Goal: Task Accomplishment & Management: Complete application form

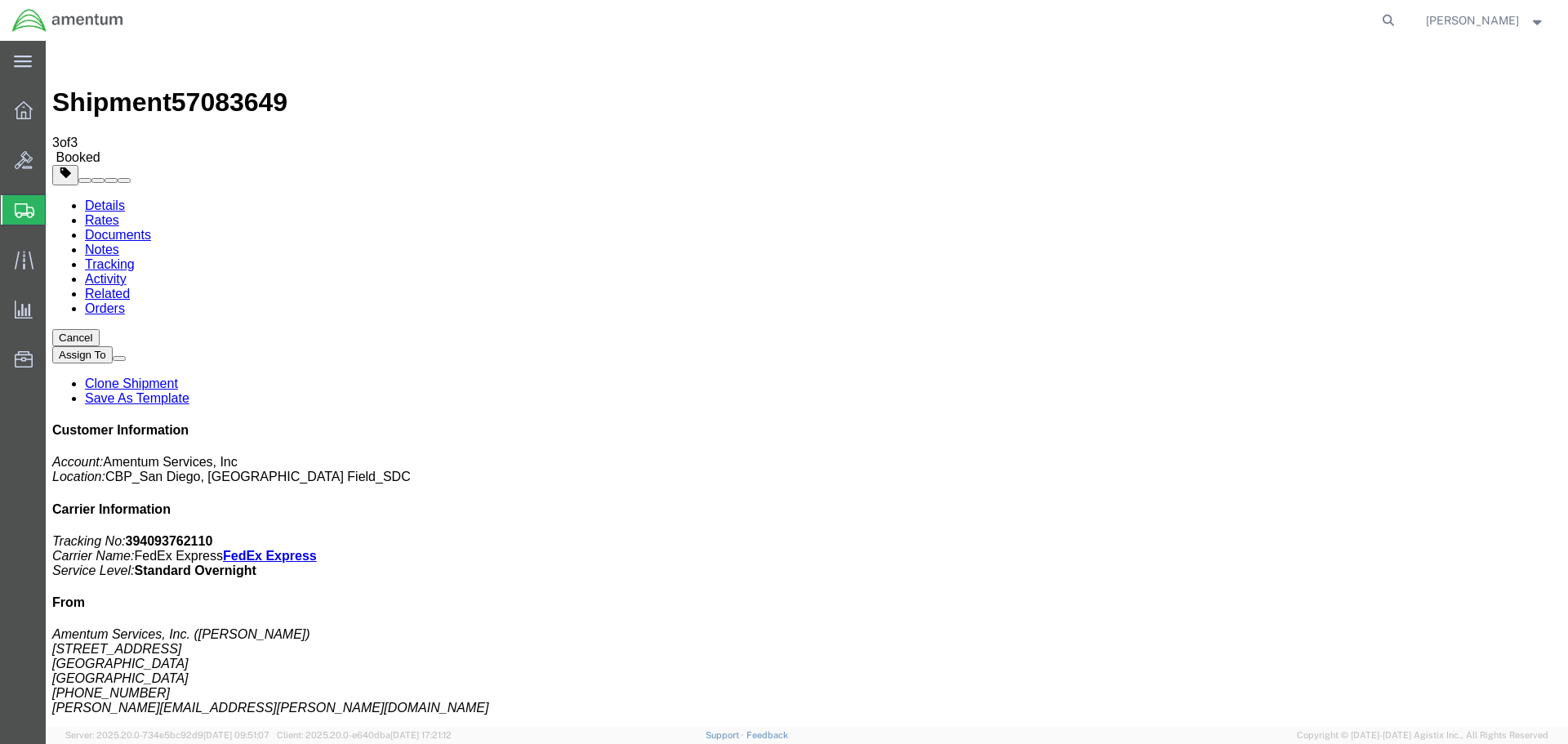
click at [0, 0] on span "Create Shipment" at bounding box center [0, 0] width 0 height 0
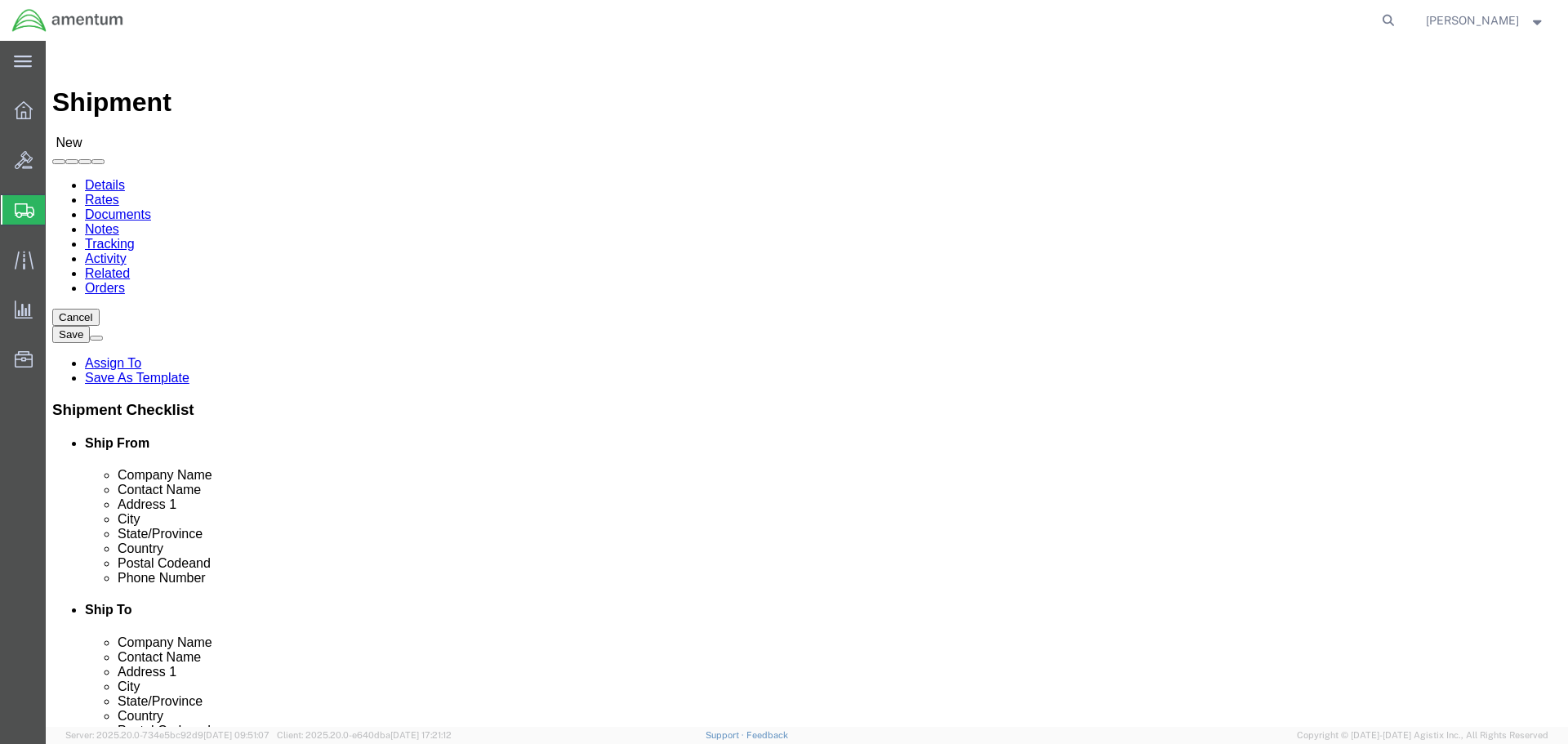
select select "MYPROFILE"
select select "CA"
type input "yum"
select select "49951"
select select "AZ"
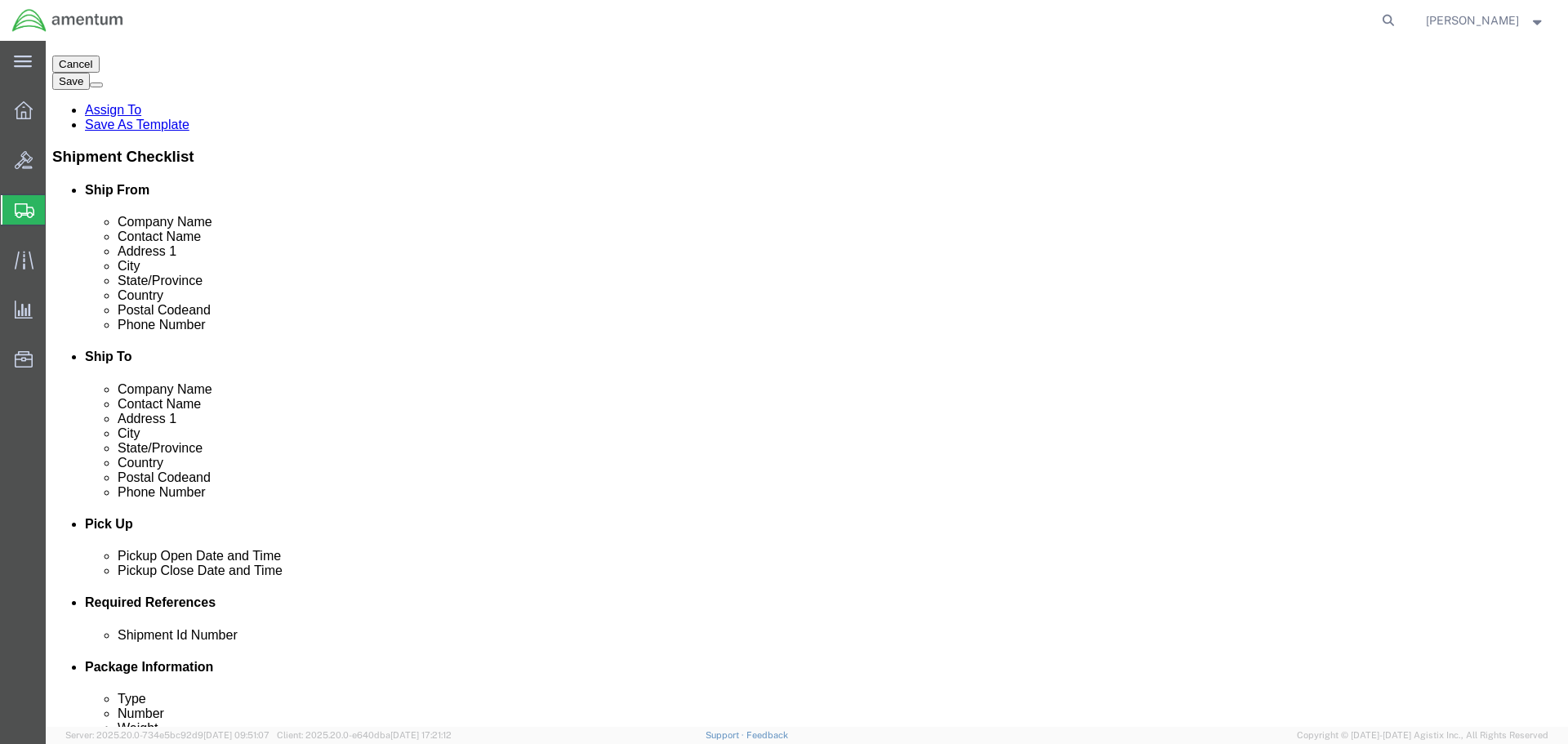
scroll to position [408, 0]
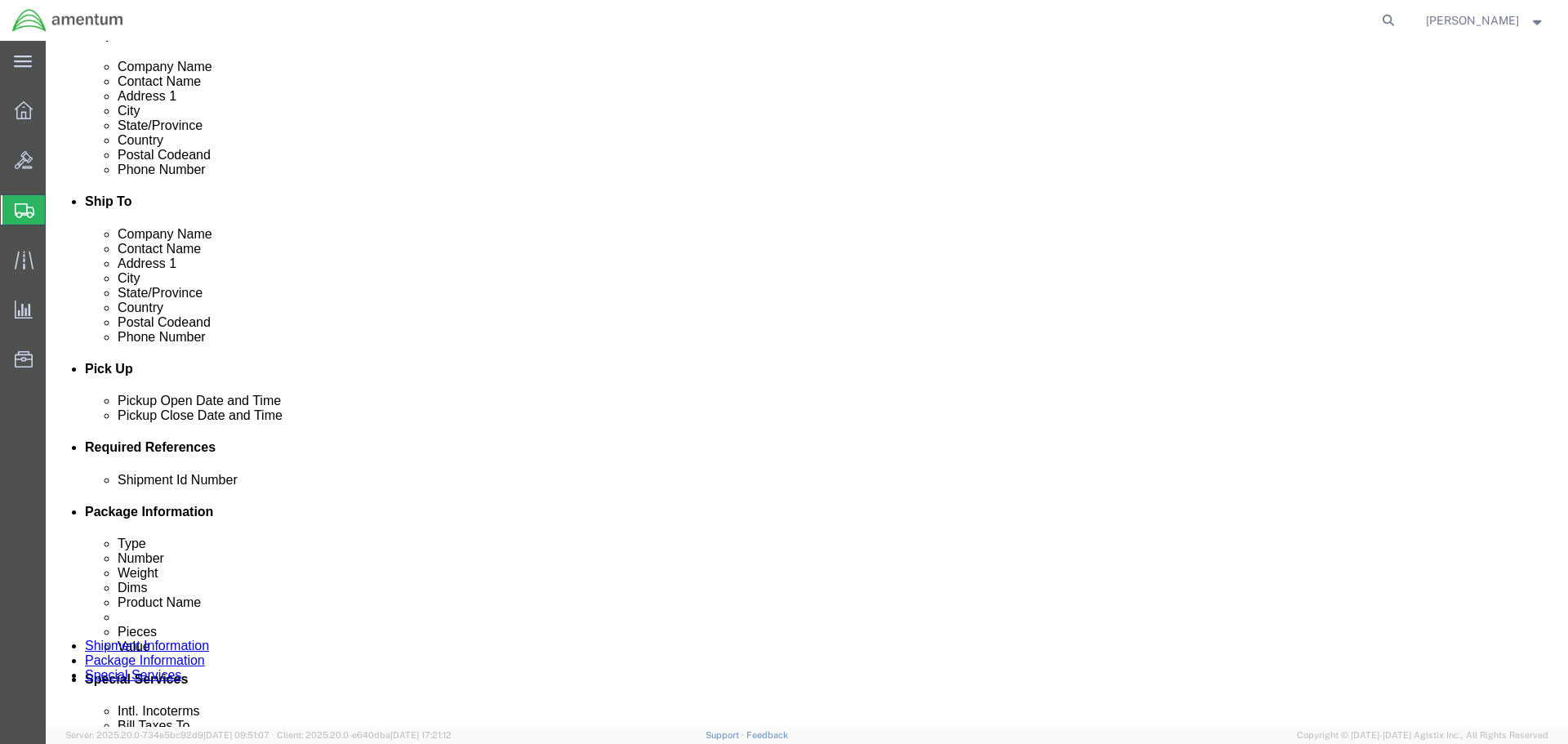
click div "[DATE] 3:00 PM"
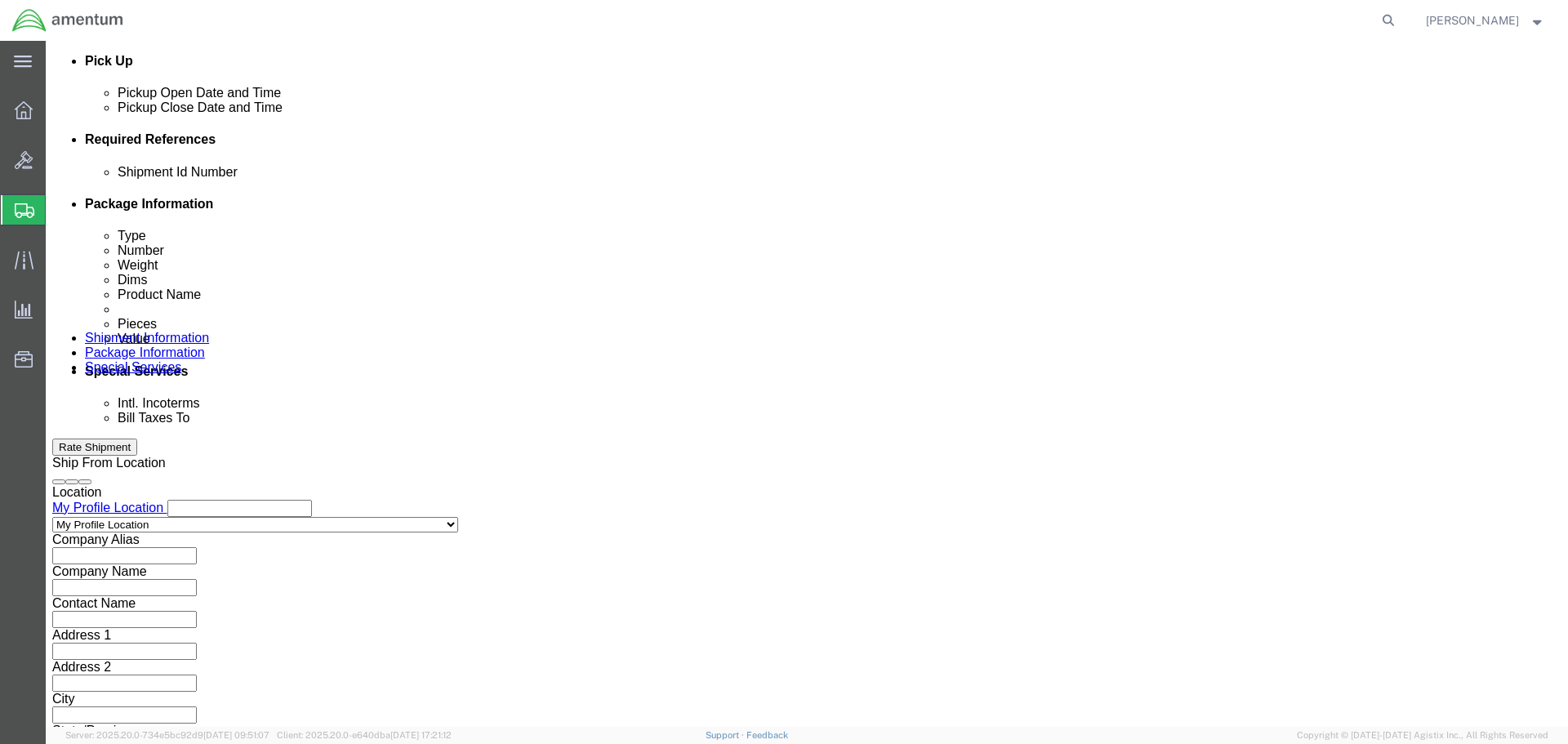
type input "4:00 PM"
click button "Apply"
click button "Add reference"
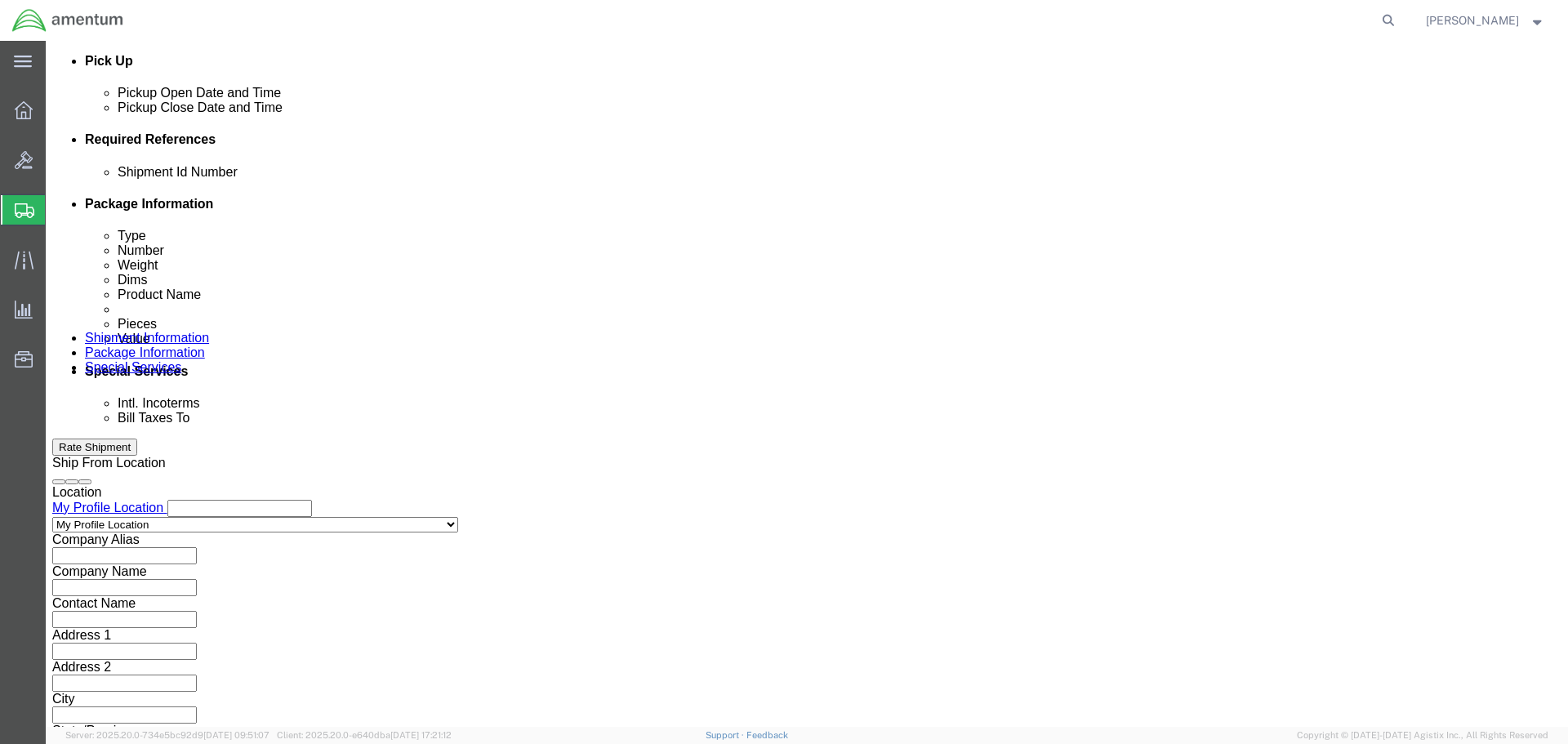
click input "text"
paste input "578-011004"
type input "578-011004"
select select "PROJNUM"
click input "6118."
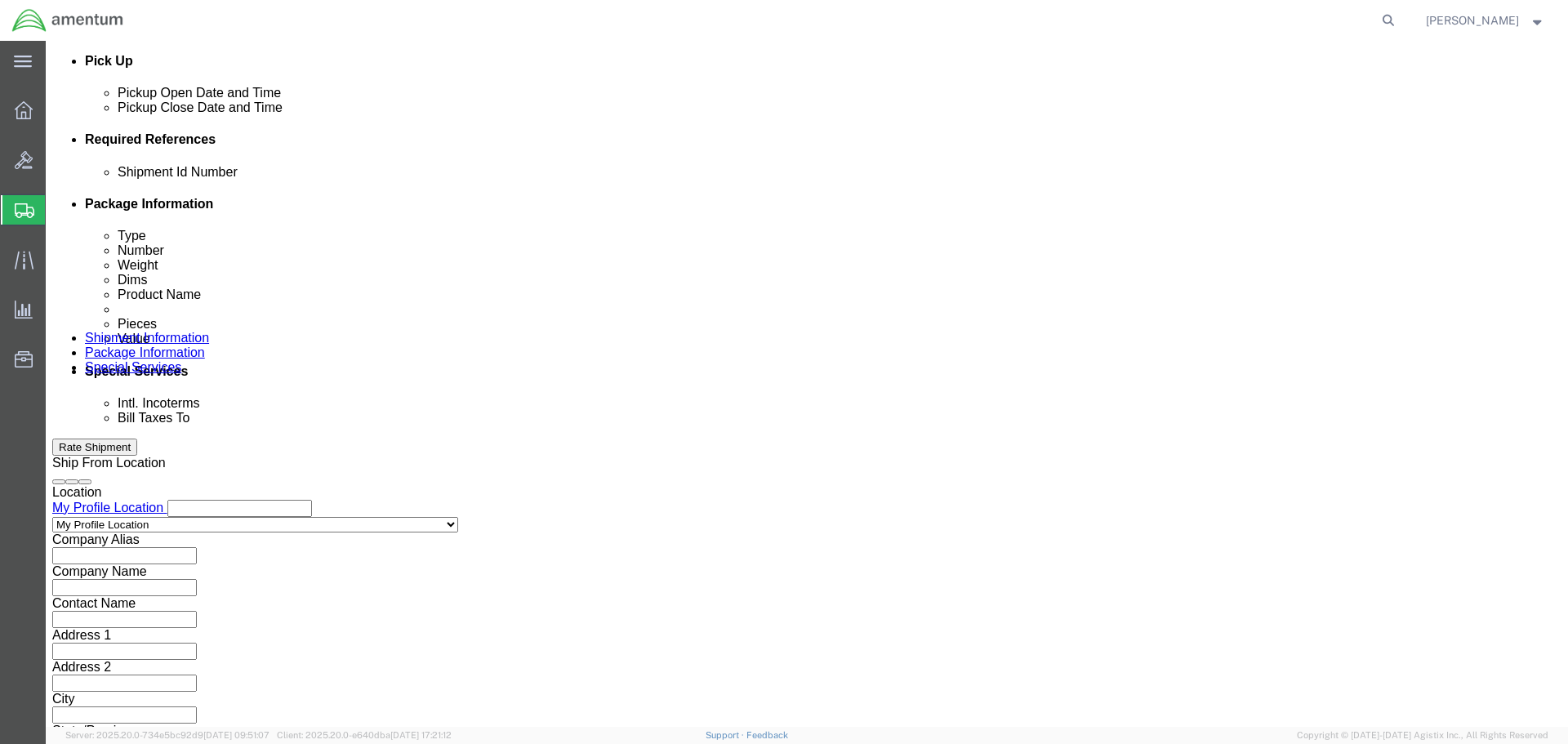
scroll to position [0, 27]
type input "6118.04.03.2219.000.SDC.0000"
select select "DEPT"
type input "CBP"
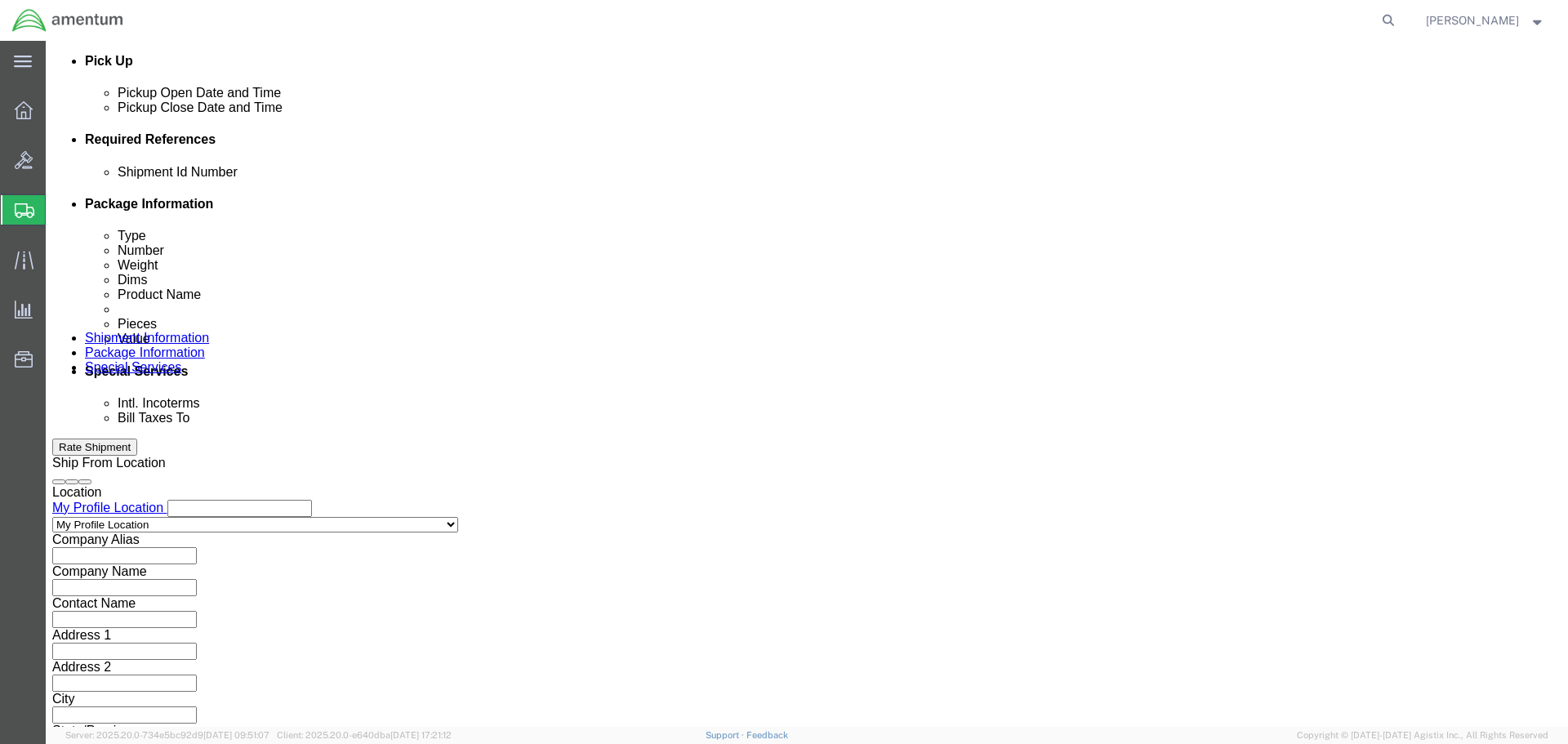
select select "CUSTREF"
click input "text"
type input "SCREW"
click button "Continue"
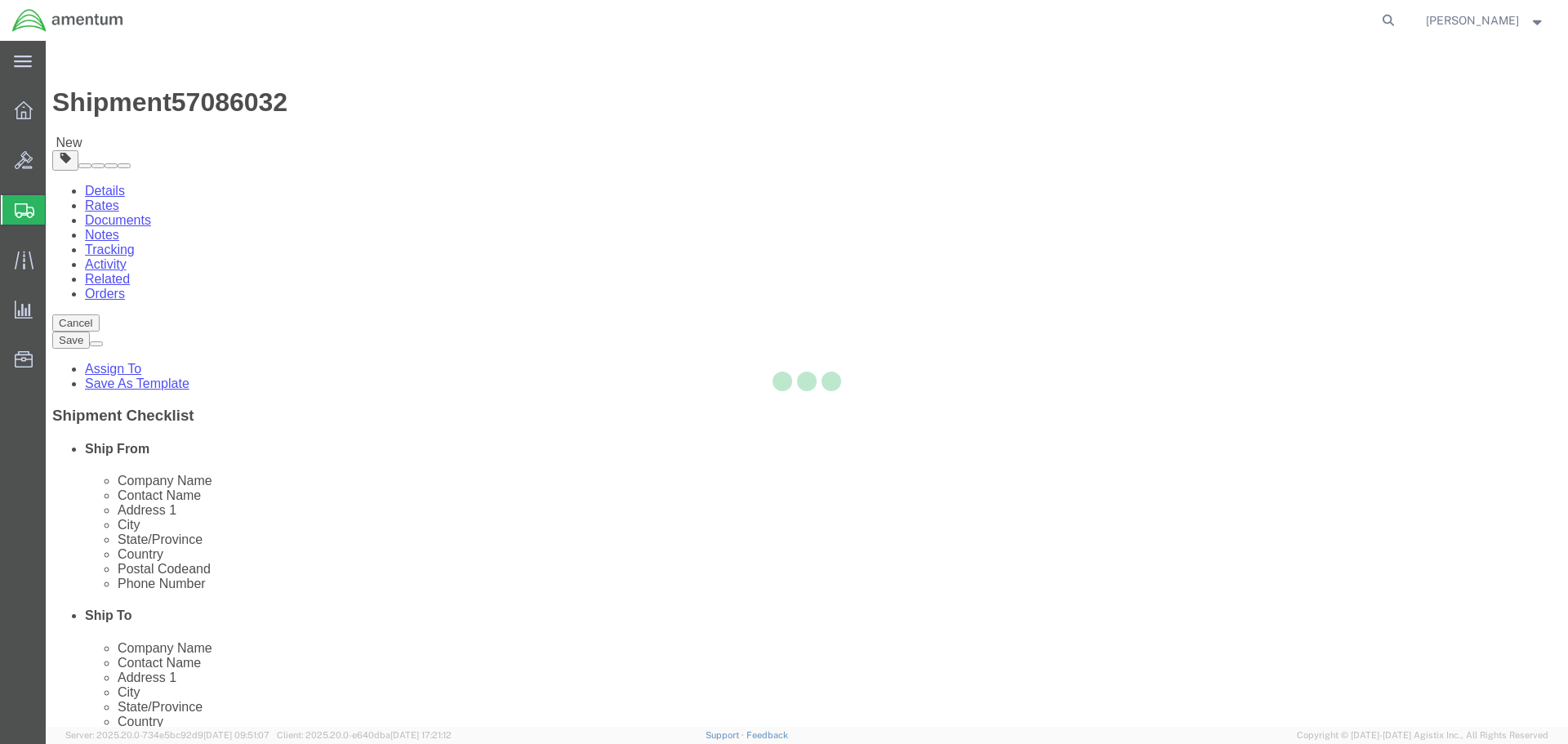
select select "CBOX"
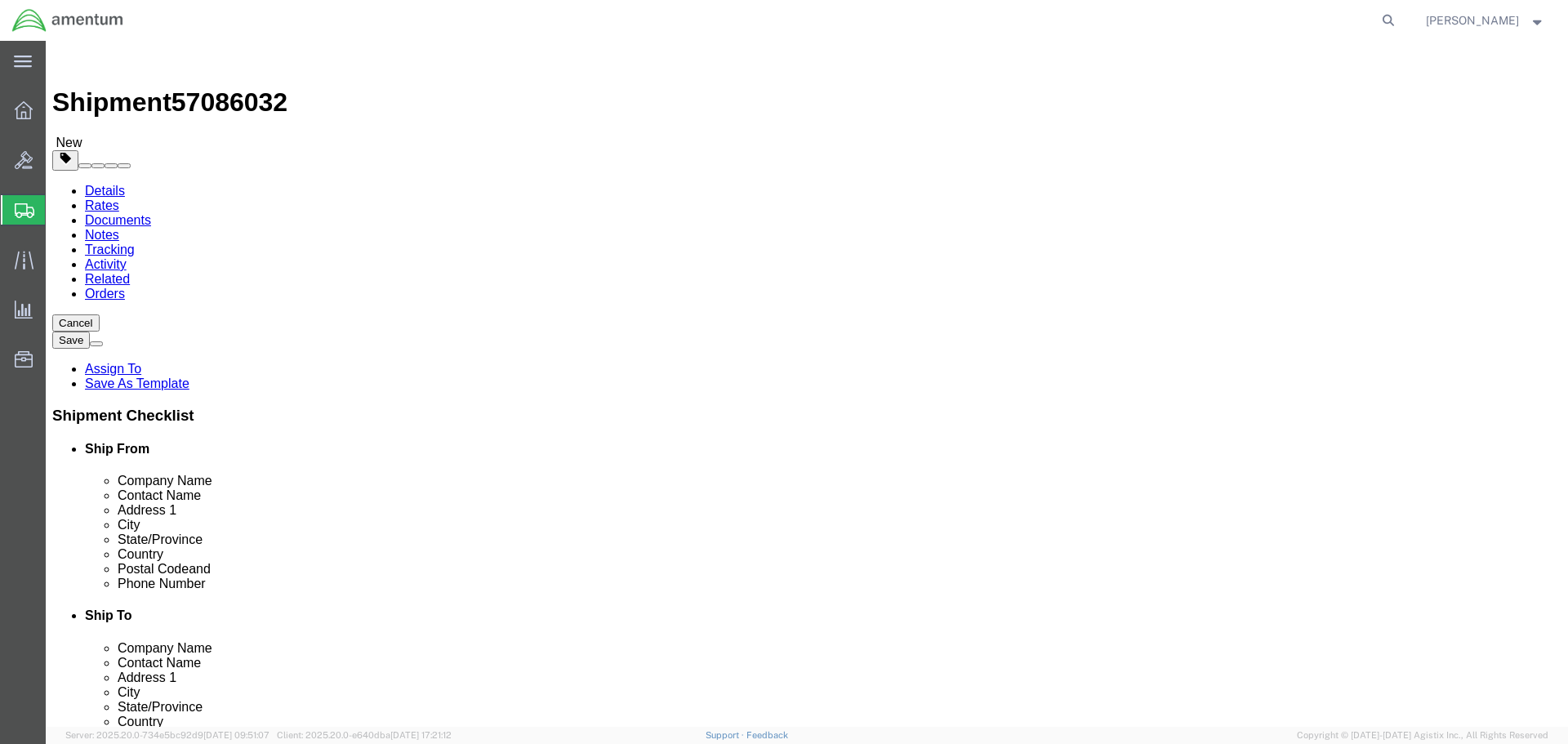
click input "text"
type input "12"
type input "9"
type input "4"
type input "1"
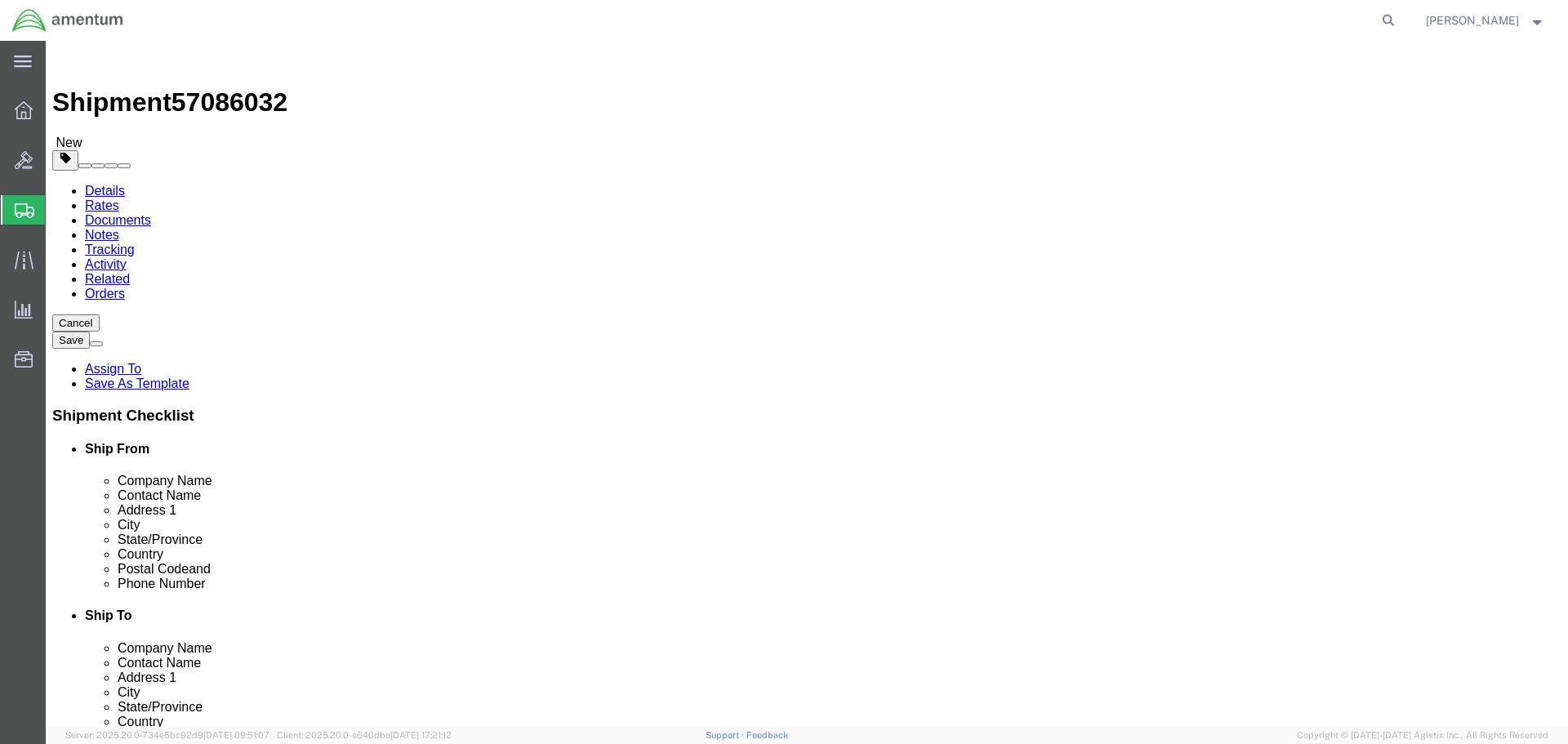
click link "Add Content"
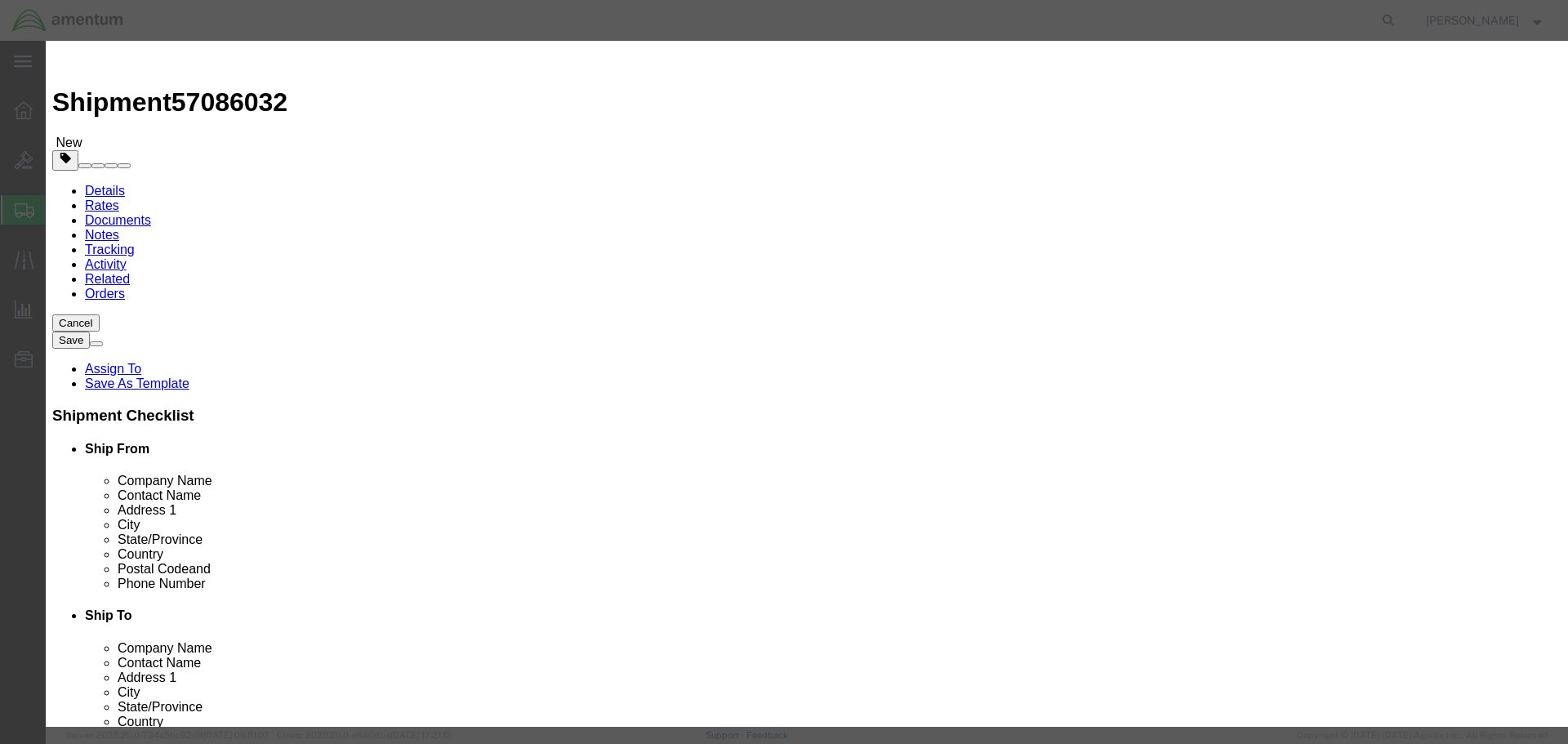
type input "SCREW"
select select "USD"
type input "350A33-2118-20"
type input "SCREW"
type input "1"
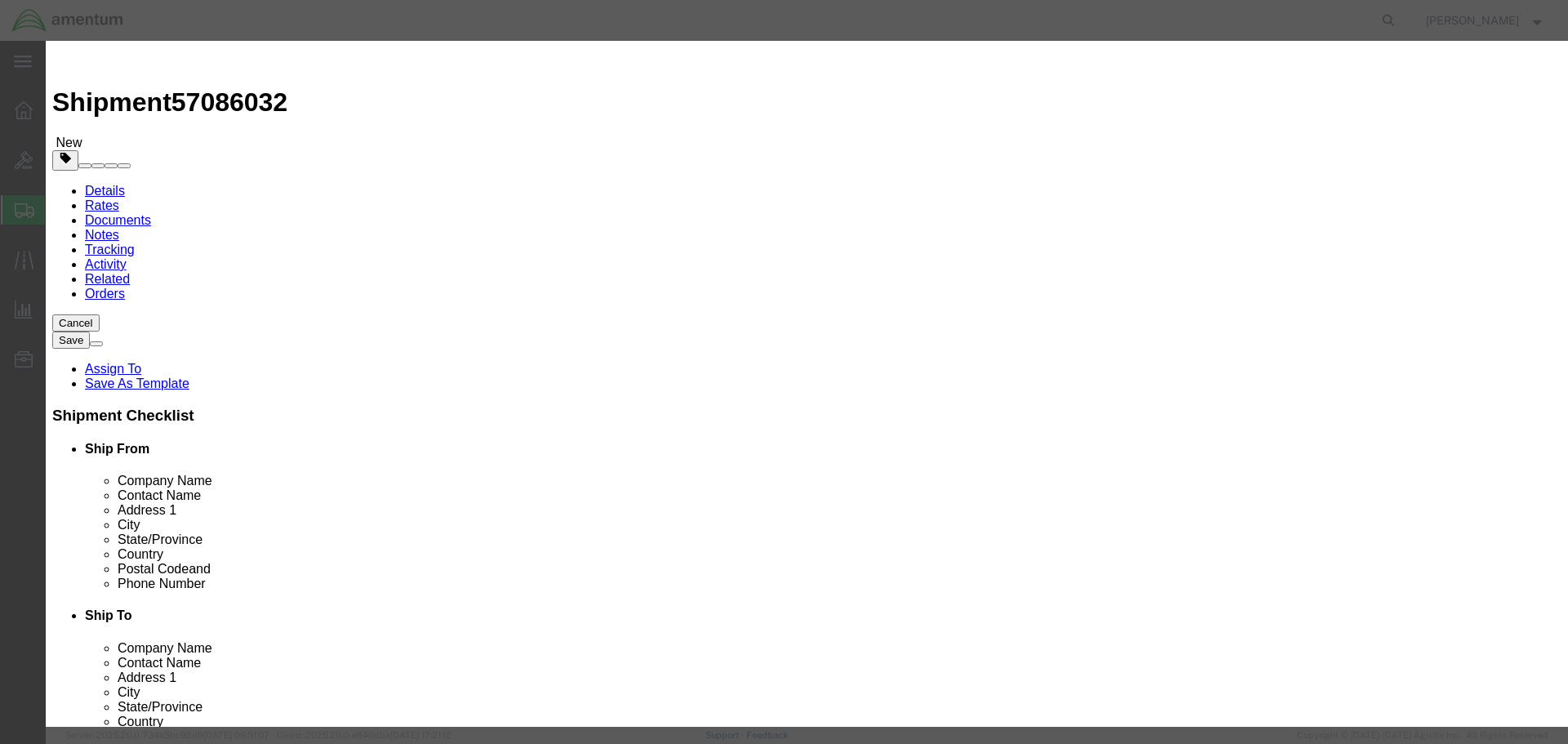
type input "81"
click button "Save & Close"
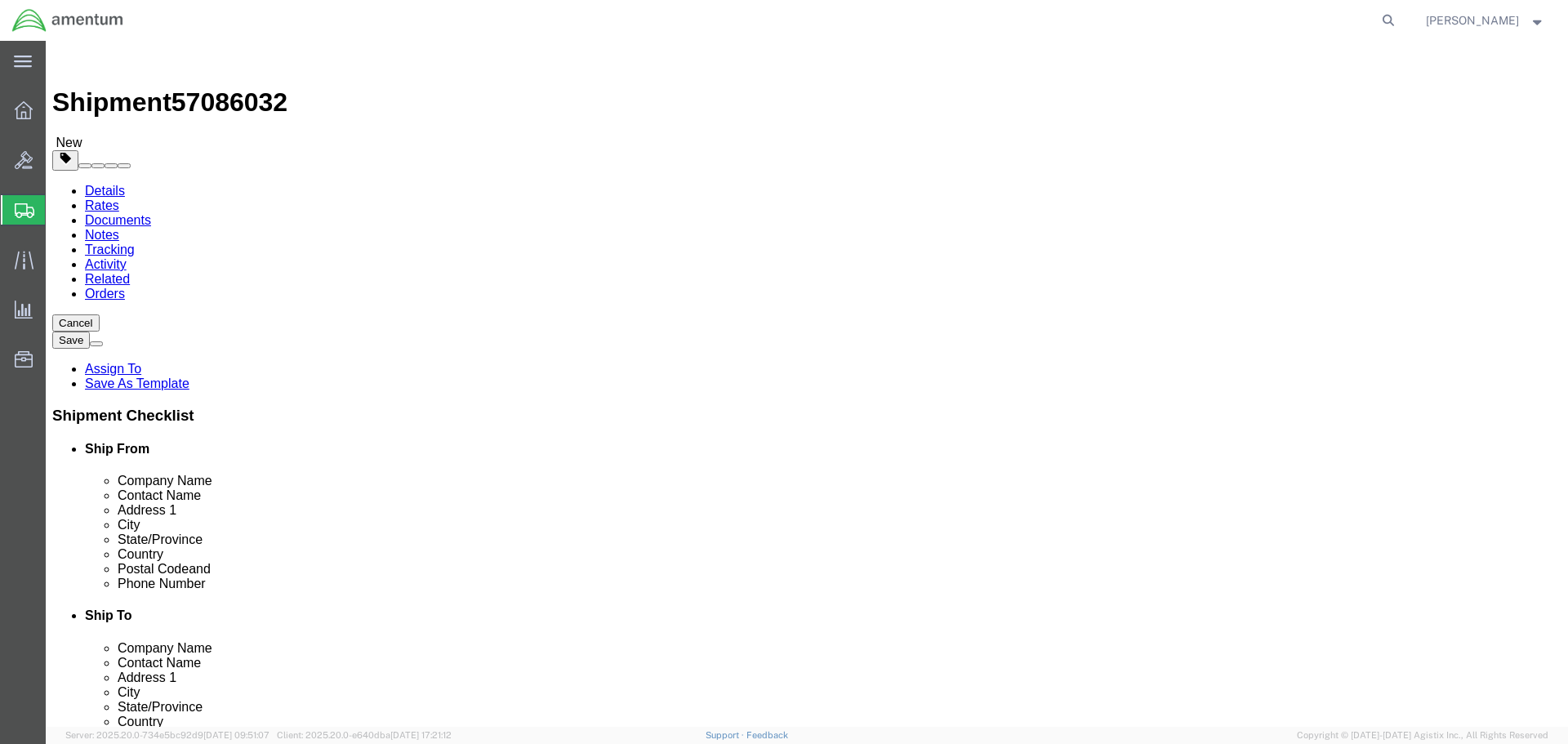
drag, startPoint x: 238, startPoint y: 352, endPoint x: 786, endPoint y: 510, distance: 570.3
click div "Package Content # 1 x Package Type Select BCK Boxes Bale(s) Basket(s) Bolt(s) B…"
click button "Continue"
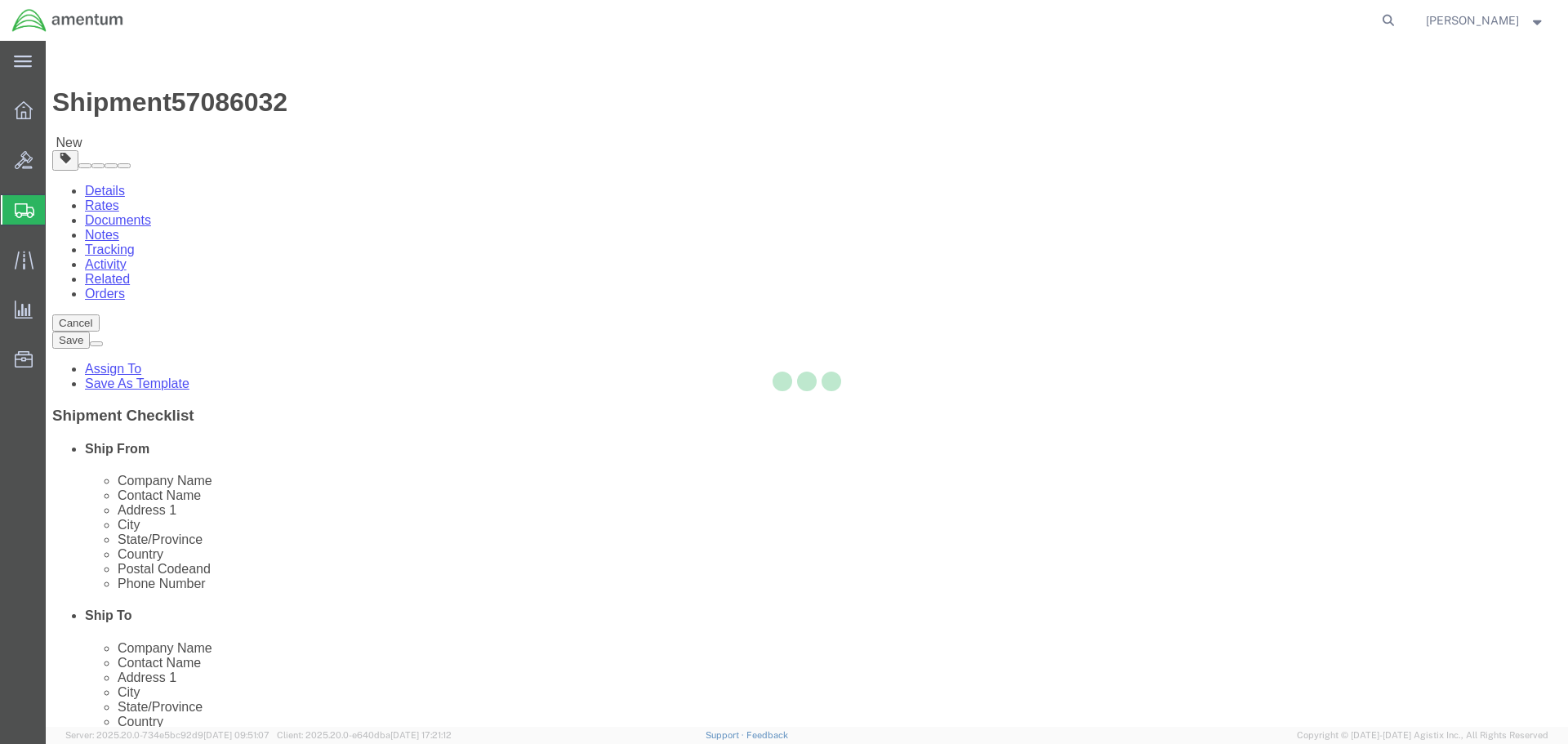
select select
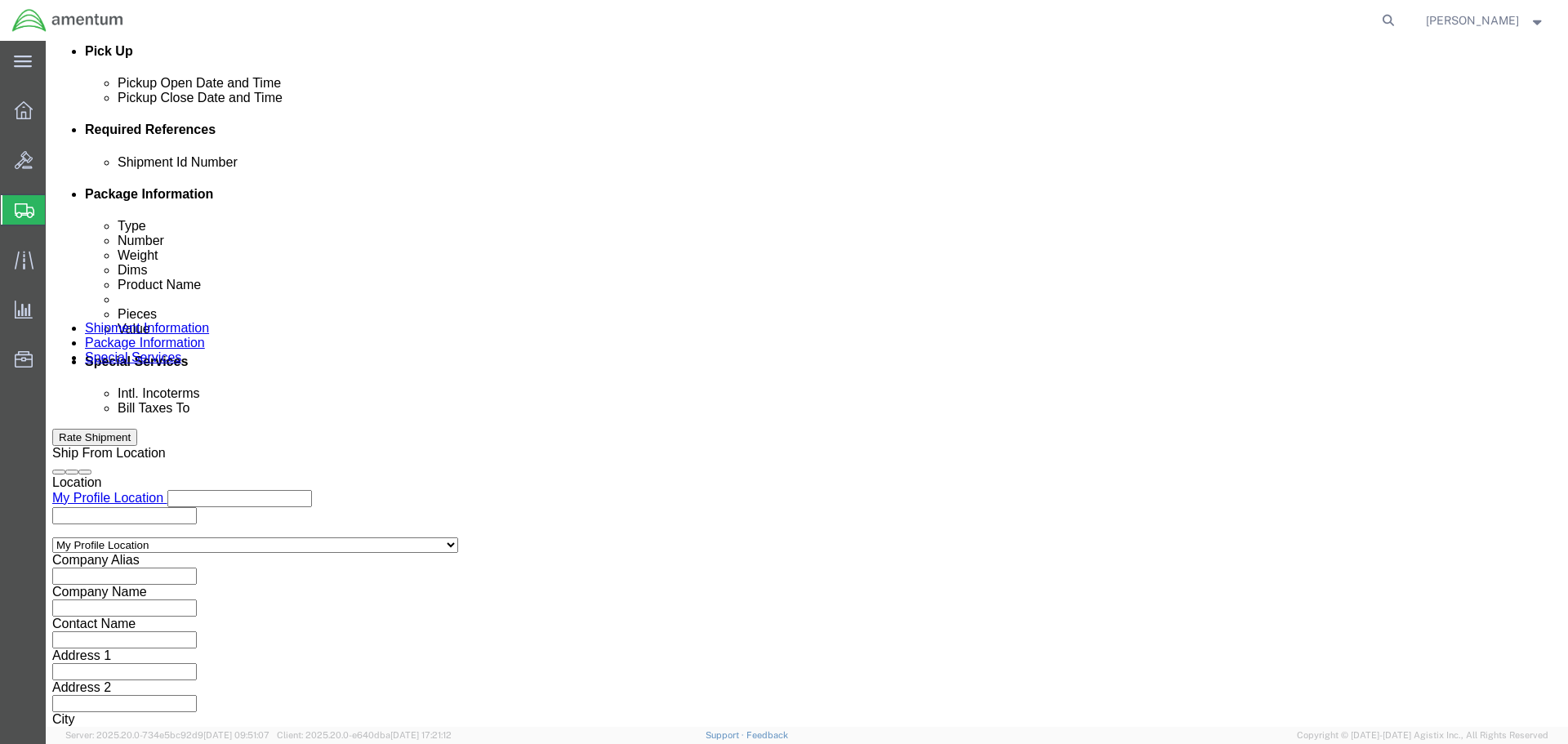
scroll to position [735, 0]
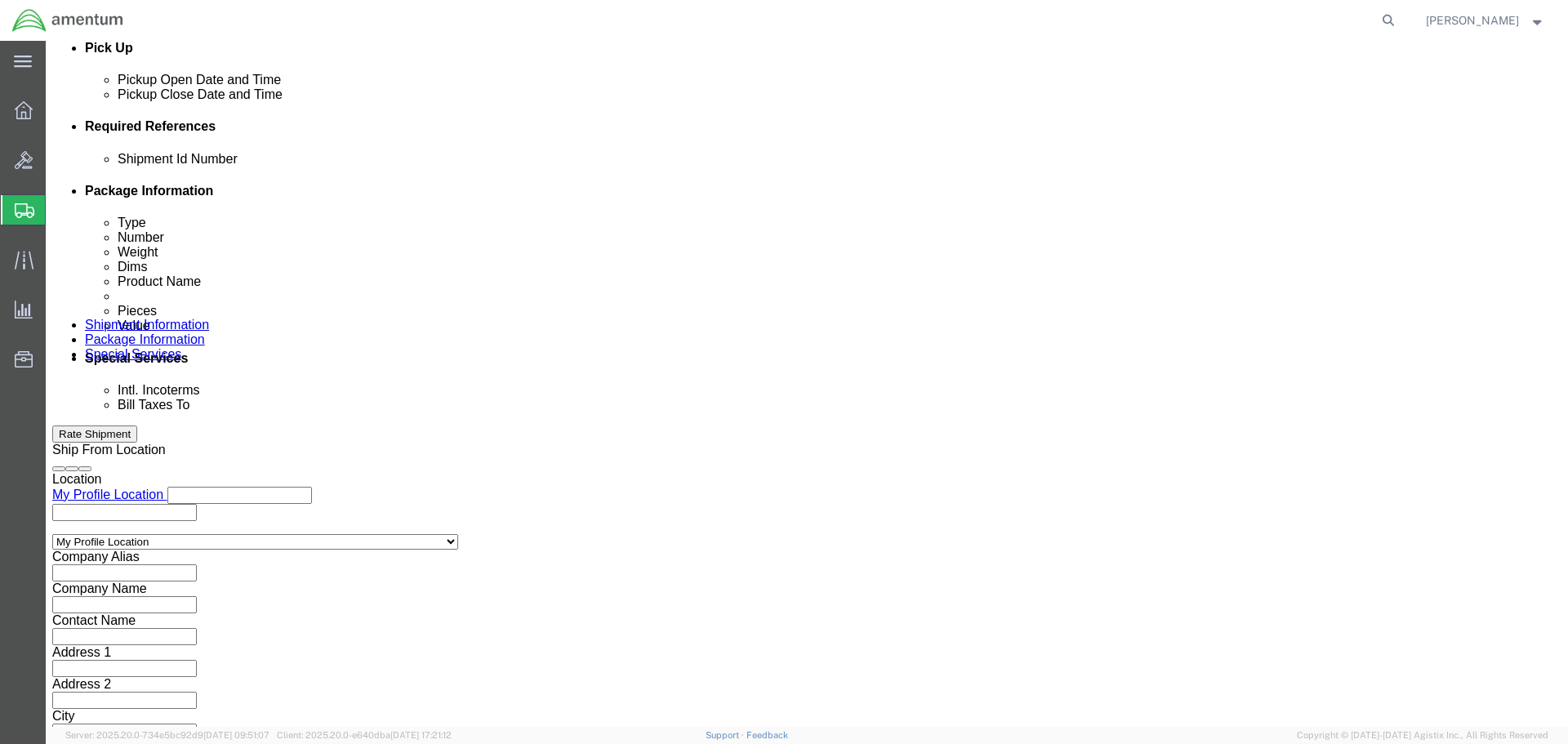
click input "text"
type input "Enter Email Address"
click ul "Enter Email Address"
paste input "[PERSON_NAME][EMAIL_ADDRESS][PERSON_NAME][DOMAIN_NAME]"
type input "[PERSON_NAME][EMAIL_ADDRESS][PERSON_NAME][DOMAIN_NAME]"
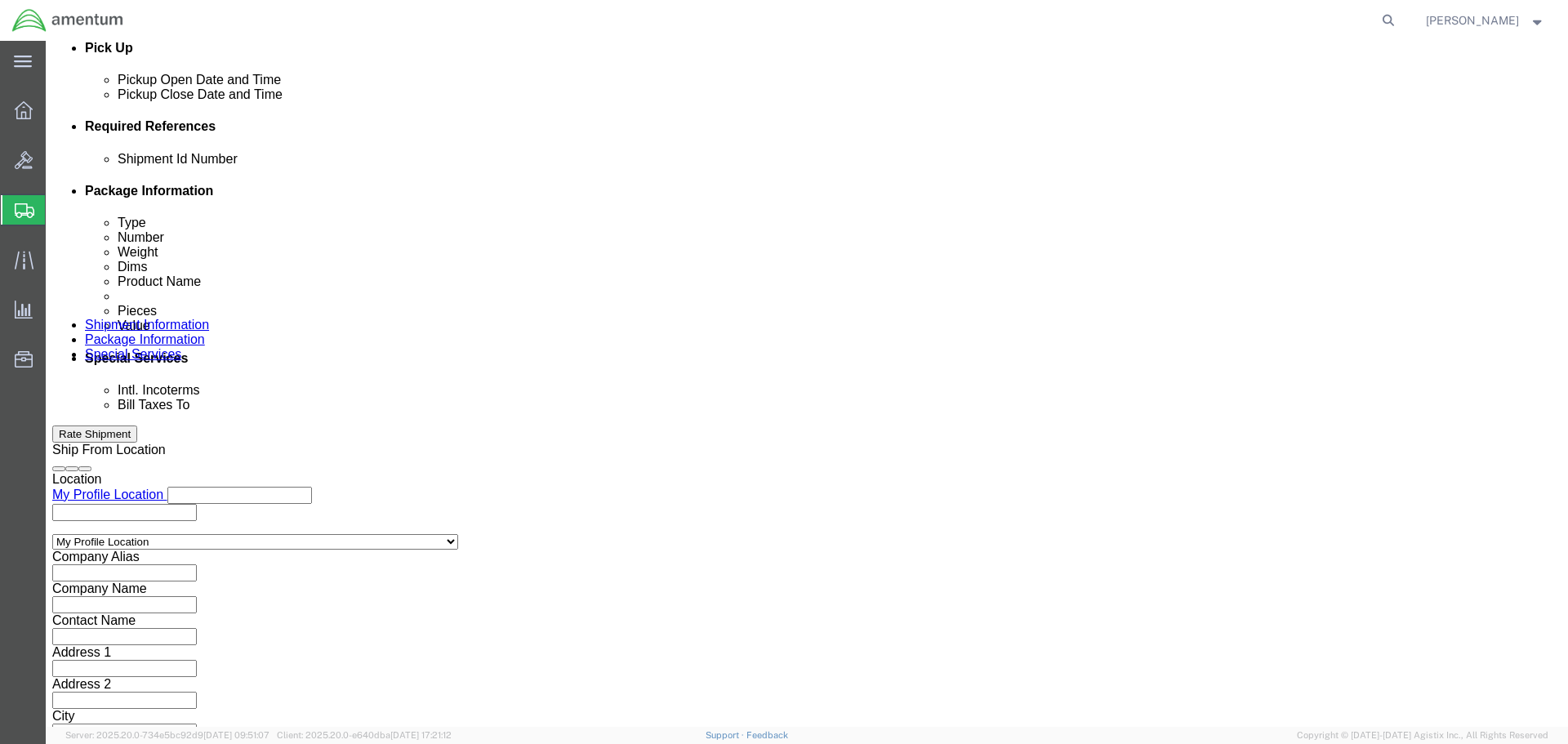
type input "[PERSON_NAME][EMAIL_ADDRESS][PERSON_NAME][DOMAIN_NAME]"
click input "text"
paste input "[PERSON_NAME][EMAIL_ADDRESS][PERSON_NAME][DOMAIN_NAME]"
type input "[PERSON_NAME][EMAIL_ADDRESS][PERSON_NAME][DOMAIN_NAME]"
type input "[PERSON_NAME][EMAIL_ADDRESS][PERSON_NAME][DOMAIN_NAME],[PERSON_NAME][DOMAIN_NAM…"
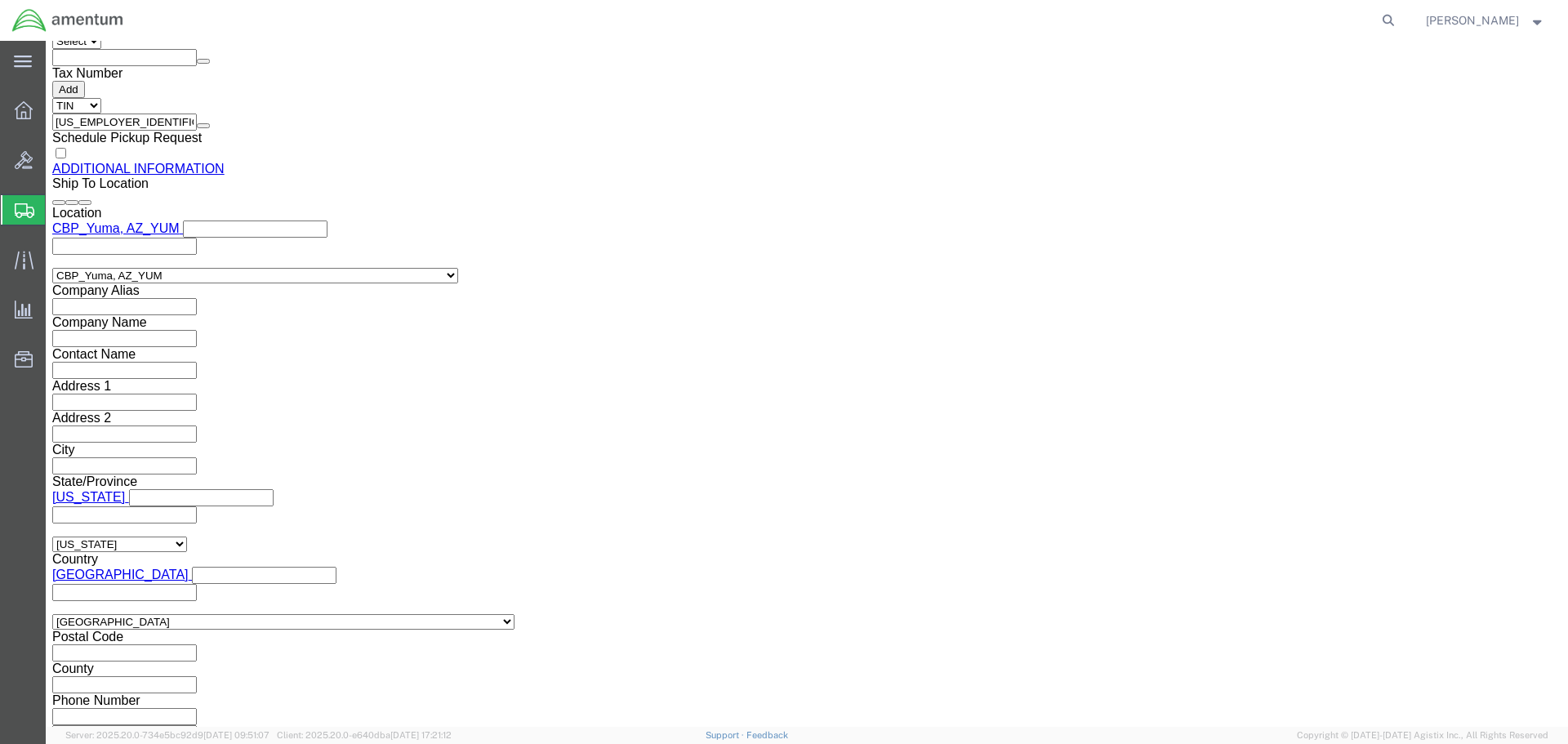
scroll to position [1954, 0]
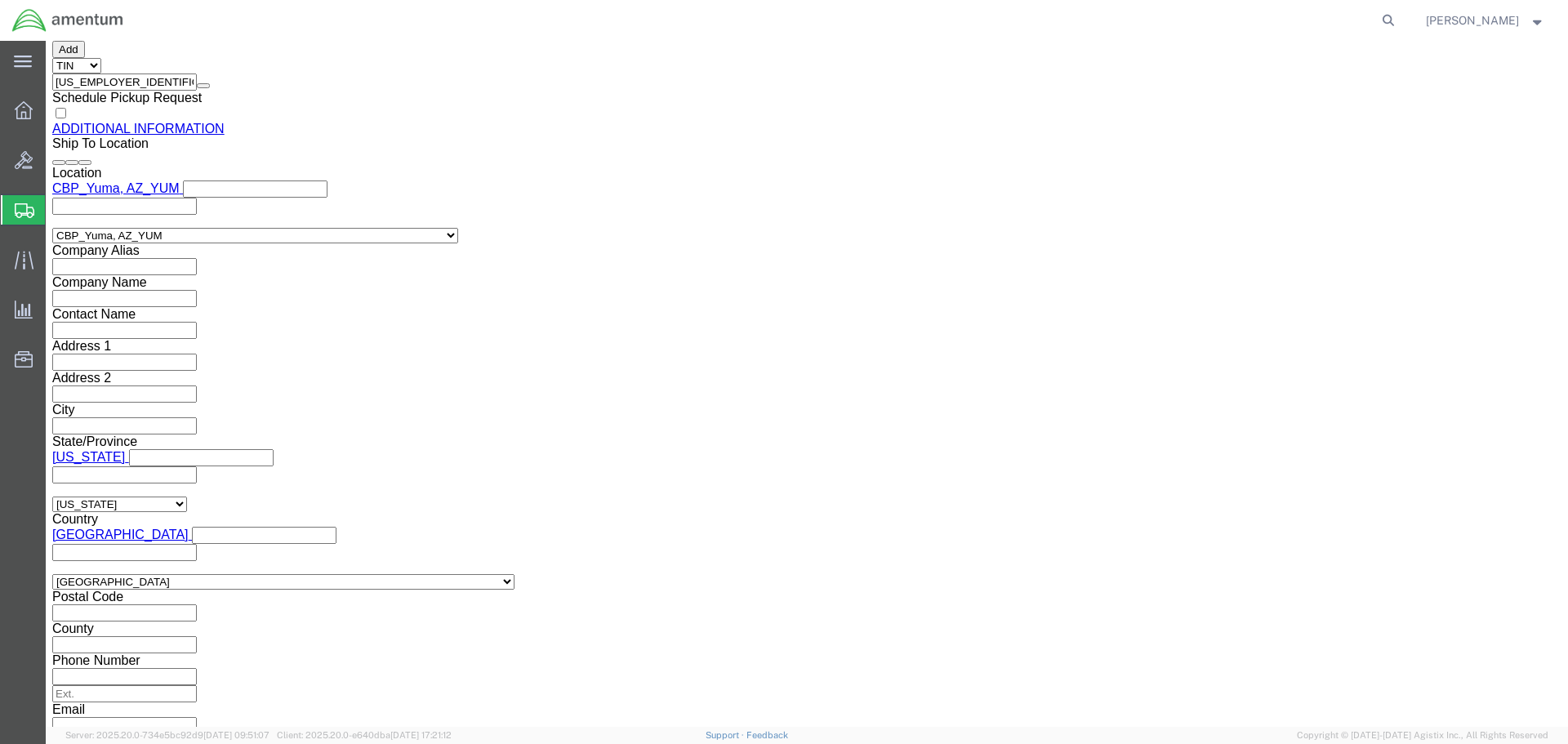
click button "Rate Shipment"
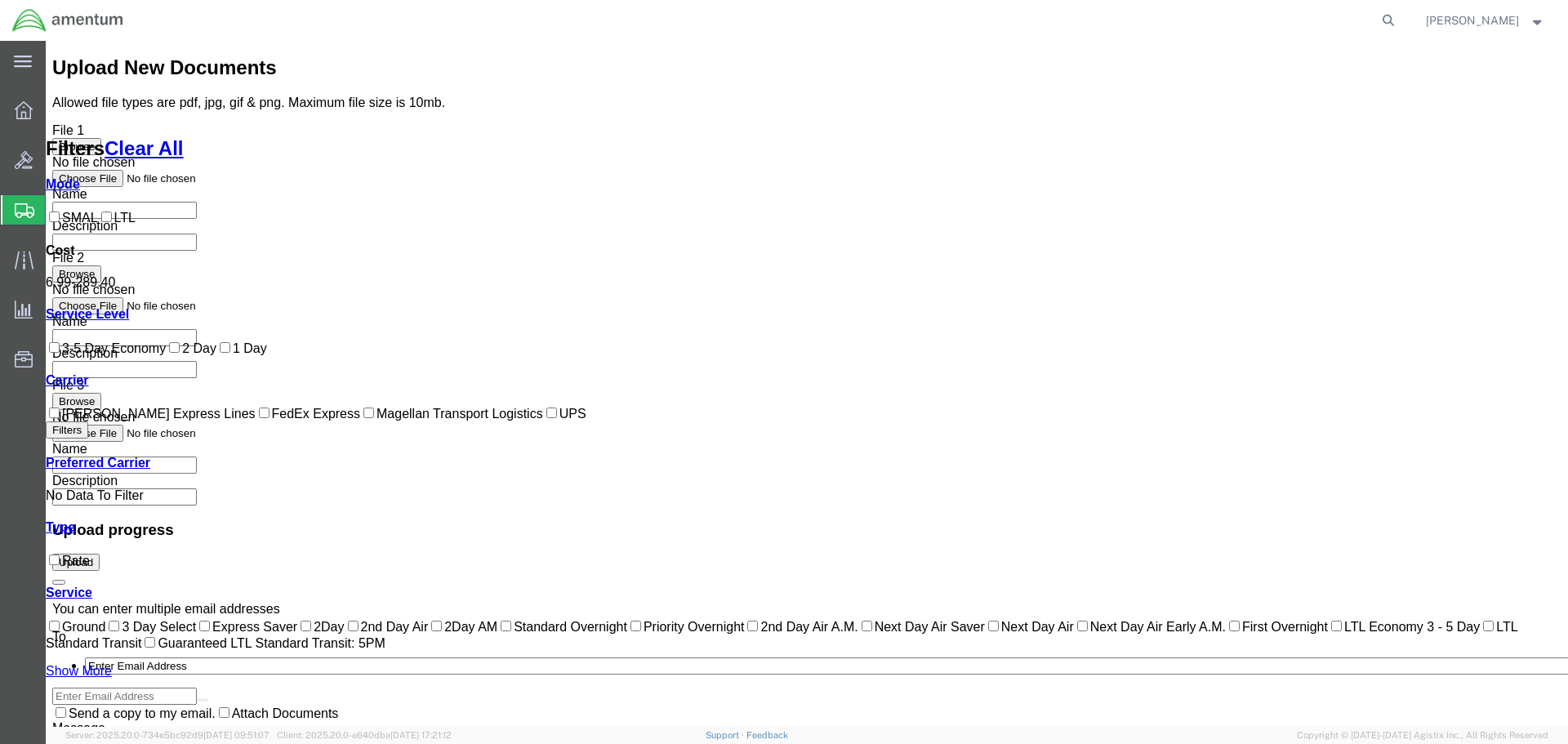
scroll to position [167, 0]
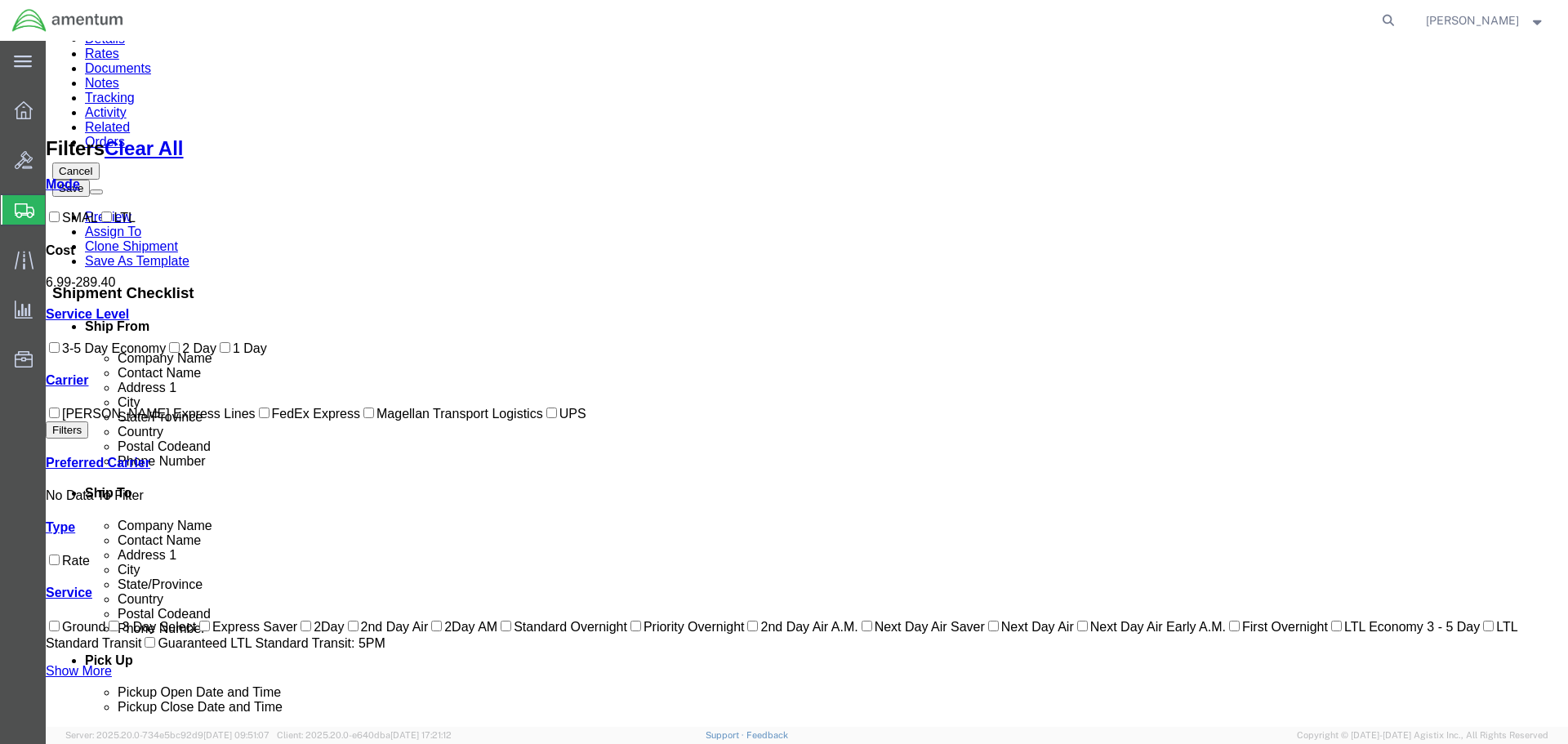
click at [255, 421] on label "FedEx Express" at bounding box center [308, 413] width 105 height 14
click at [259, 418] on input "FedEx Express" at bounding box center [264, 413] width 11 height 11
checkbox input "true"
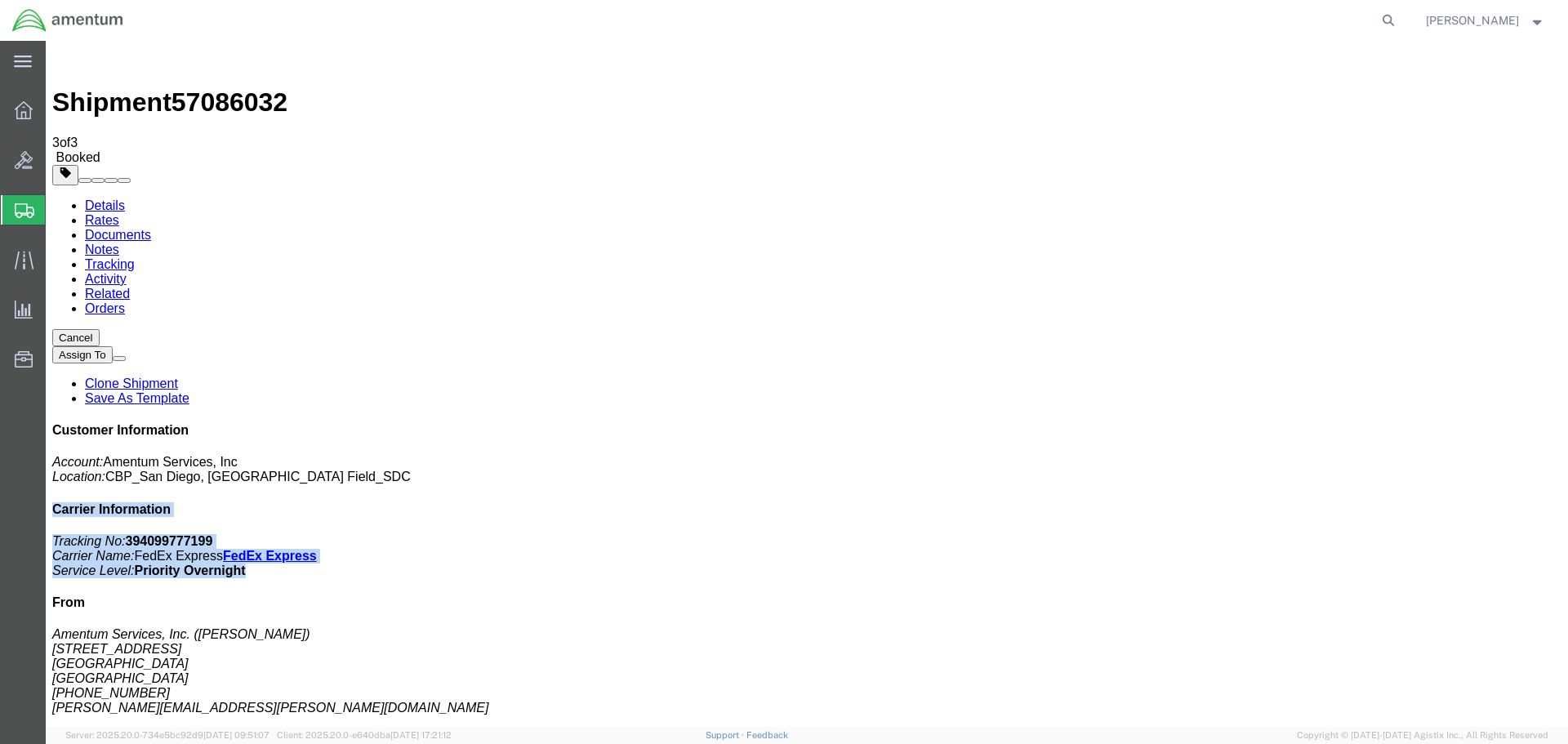
drag, startPoint x: 1450, startPoint y: 287, endPoint x: 1269, endPoint y: 224, distance: 191.7
click at [1269, 423] on div "Customer Information Account: Amentum Services, Inc Location: [GEOGRAPHIC_DATA]…" at bounding box center [807, 706] width 1509 height 568
copy div "Carrier Information Tracking No: 394099777199 Carrier Name: FedEx Express FedEx…"
